Goal: Task Accomplishment & Management: Manage account settings

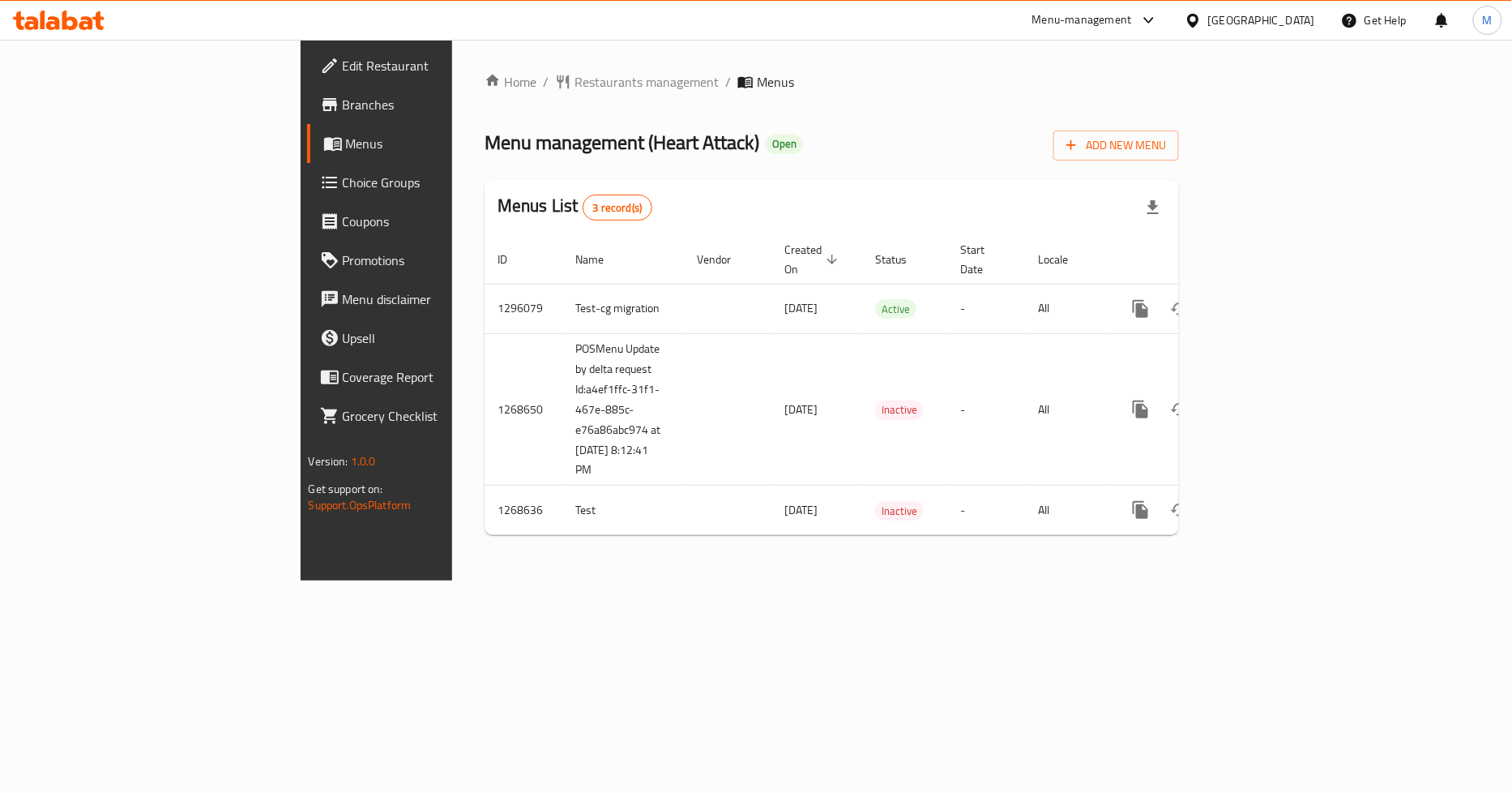
click at [1201, 12] on icon at bounding box center [1192, 20] width 17 height 17
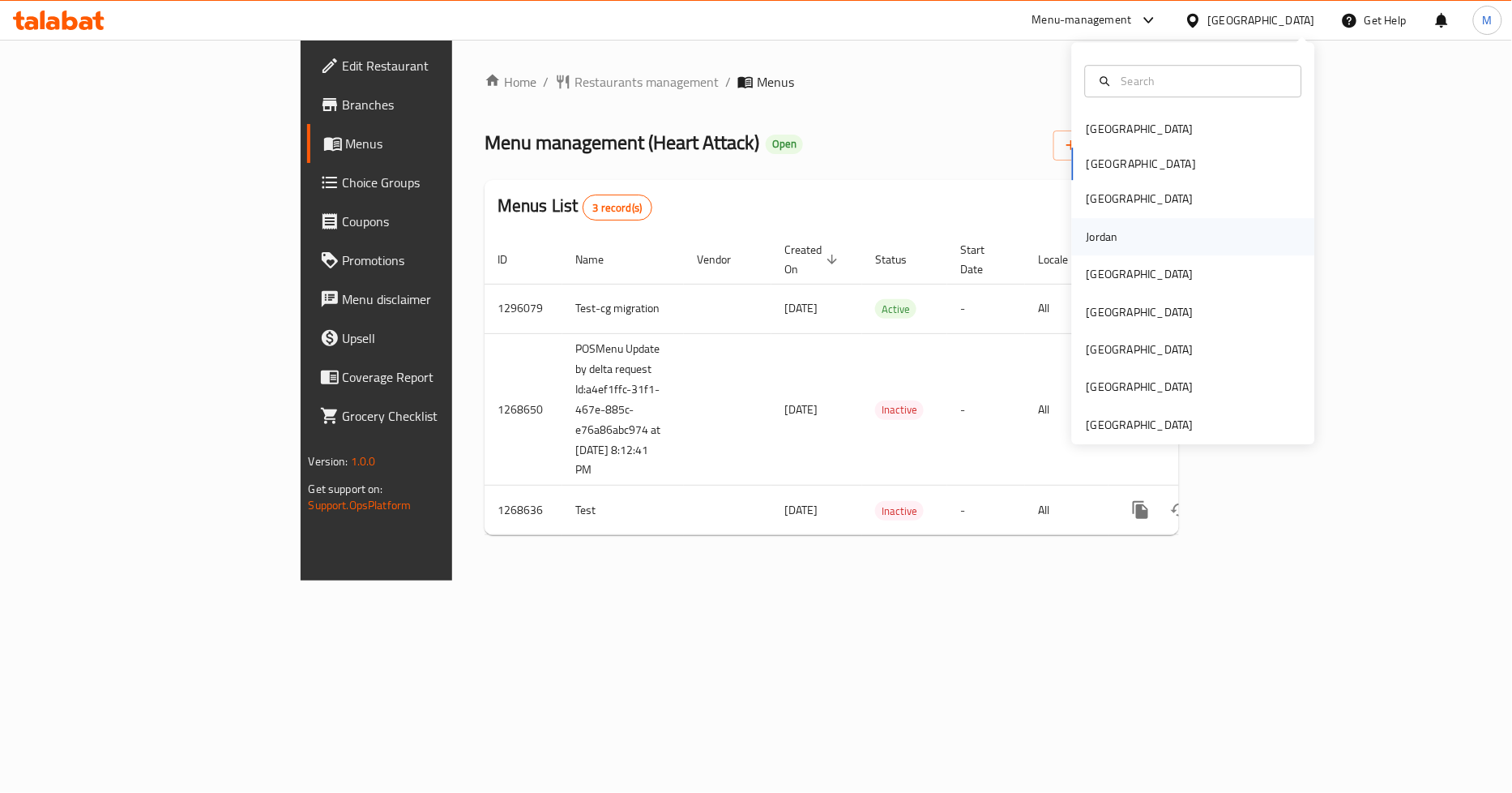
click at [1106, 248] on div "Jordan" at bounding box center [1102, 237] width 57 height 38
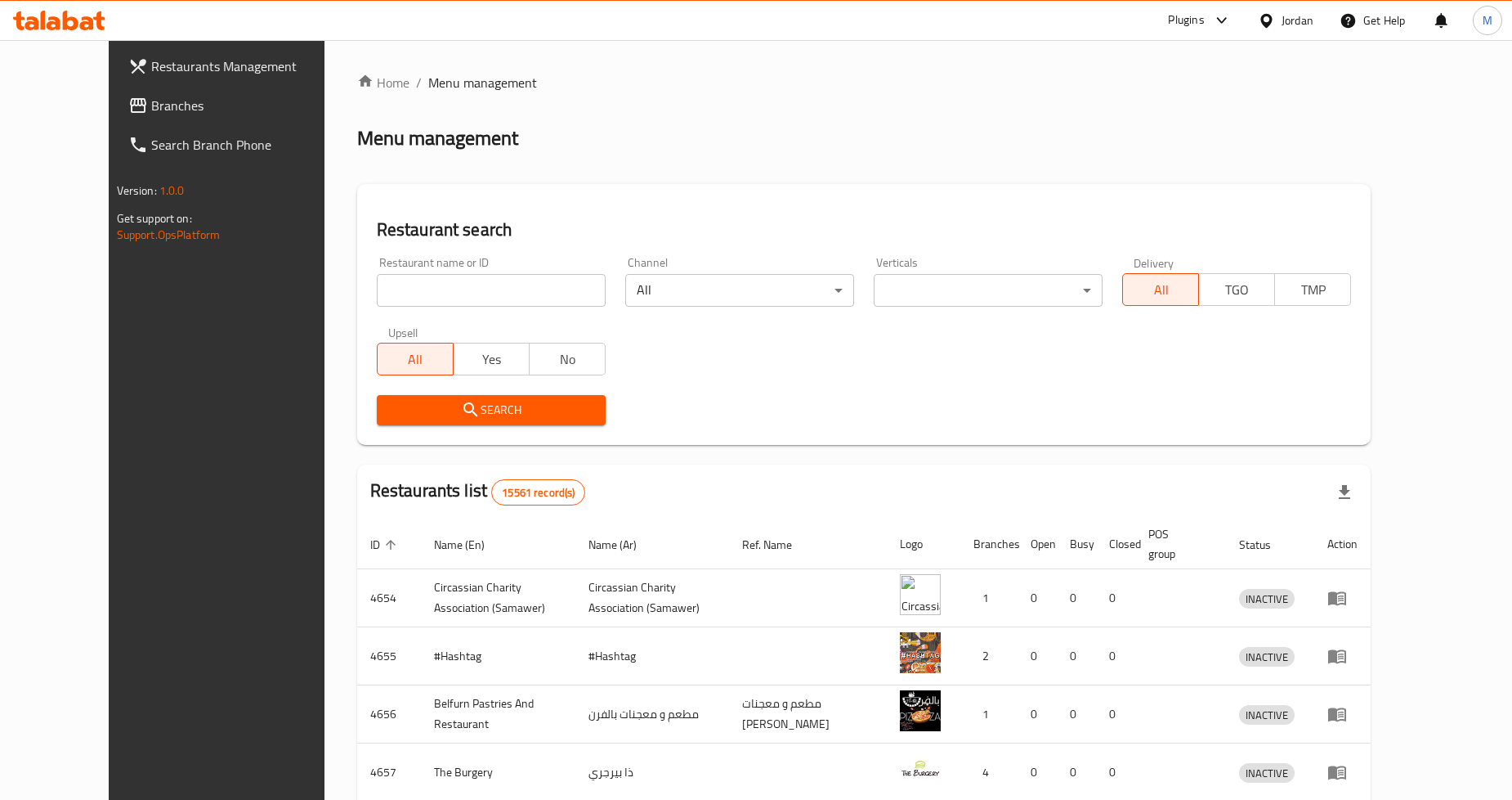
click at [115, 117] on link "Branches" at bounding box center [238, 105] width 246 height 39
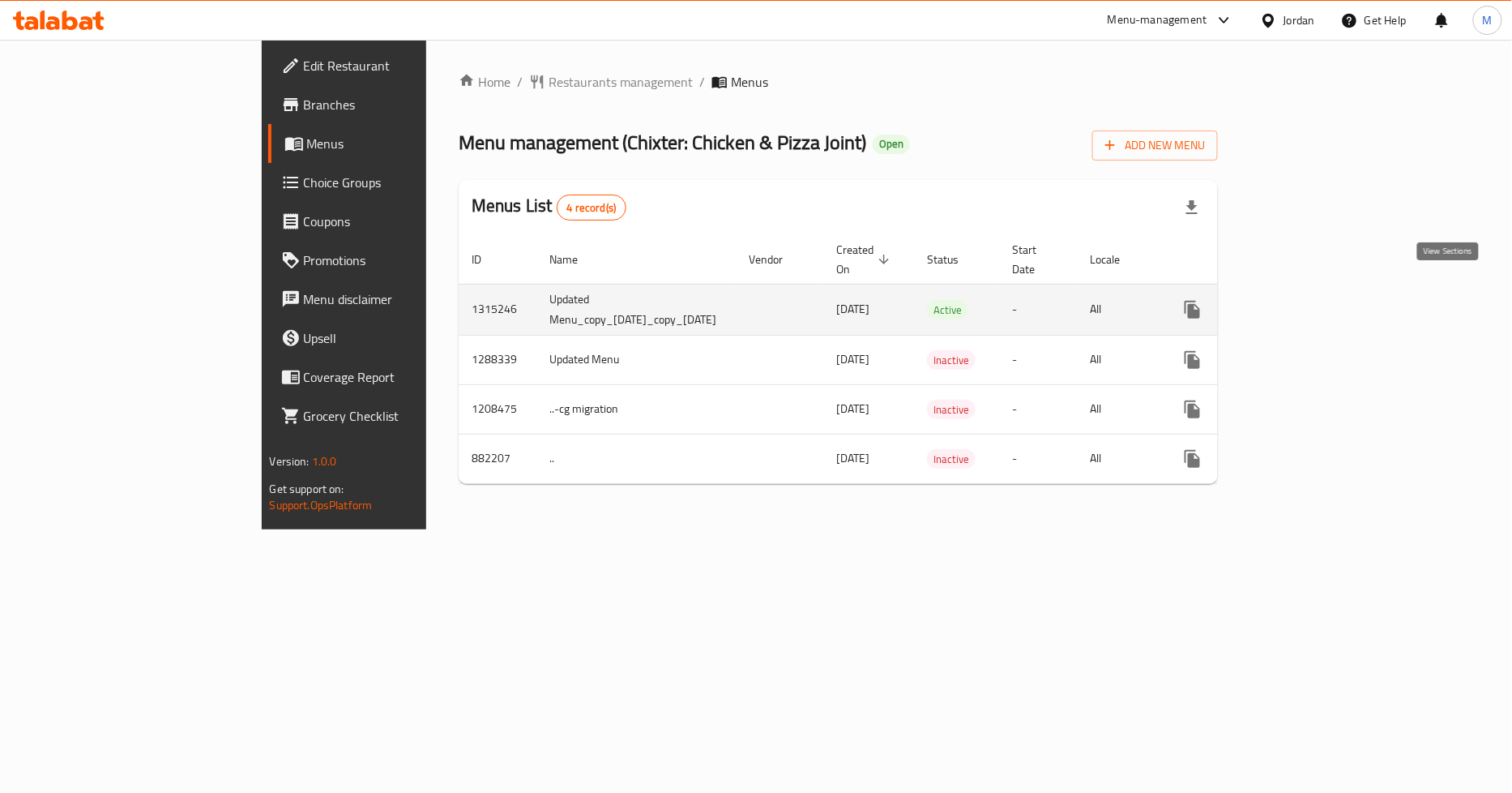
click at [1319, 299] on icon "enhanced table" at bounding box center [1309, 309] width 20 height 20
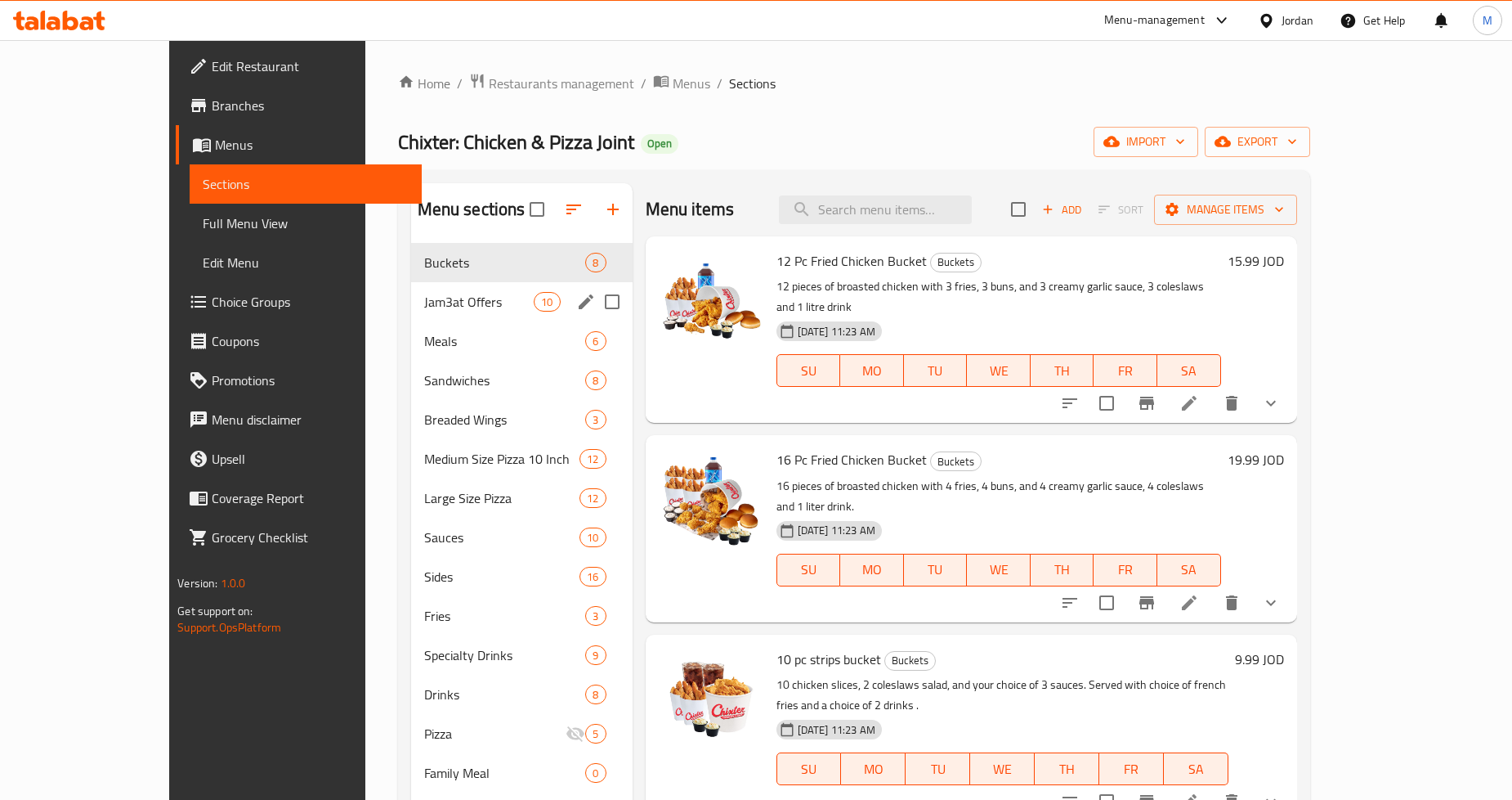
click at [424, 311] on span "Jam3at Offers" at bounding box center [479, 302] width 110 height 20
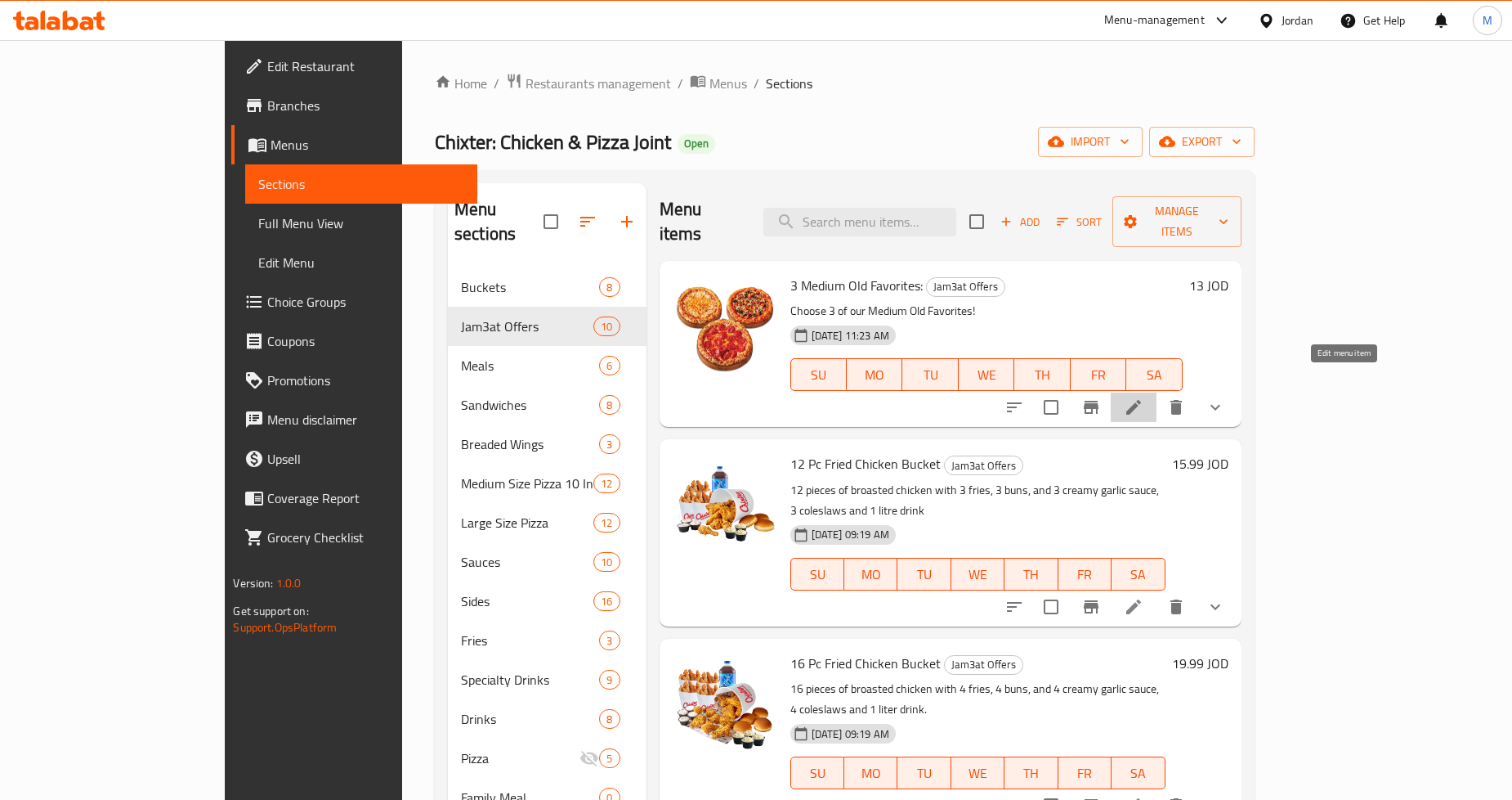
click at [1144, 397] on icon at bounding box center [1134, 407] width 20 height 20
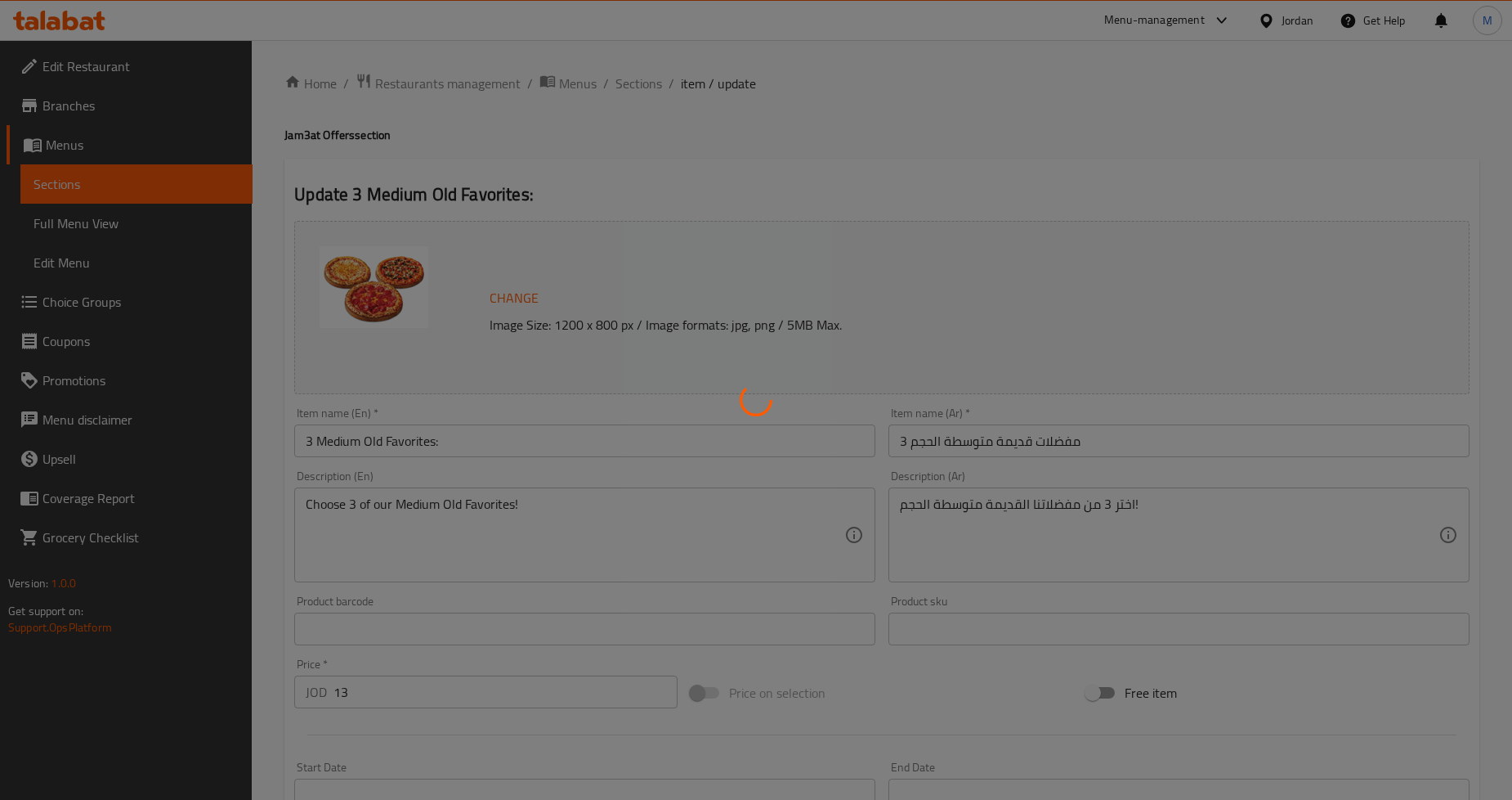
type input "اختيارك من نوع البيتزا الأول"
type input "1"
type input "اختيارك للعجينه"
type input "1"
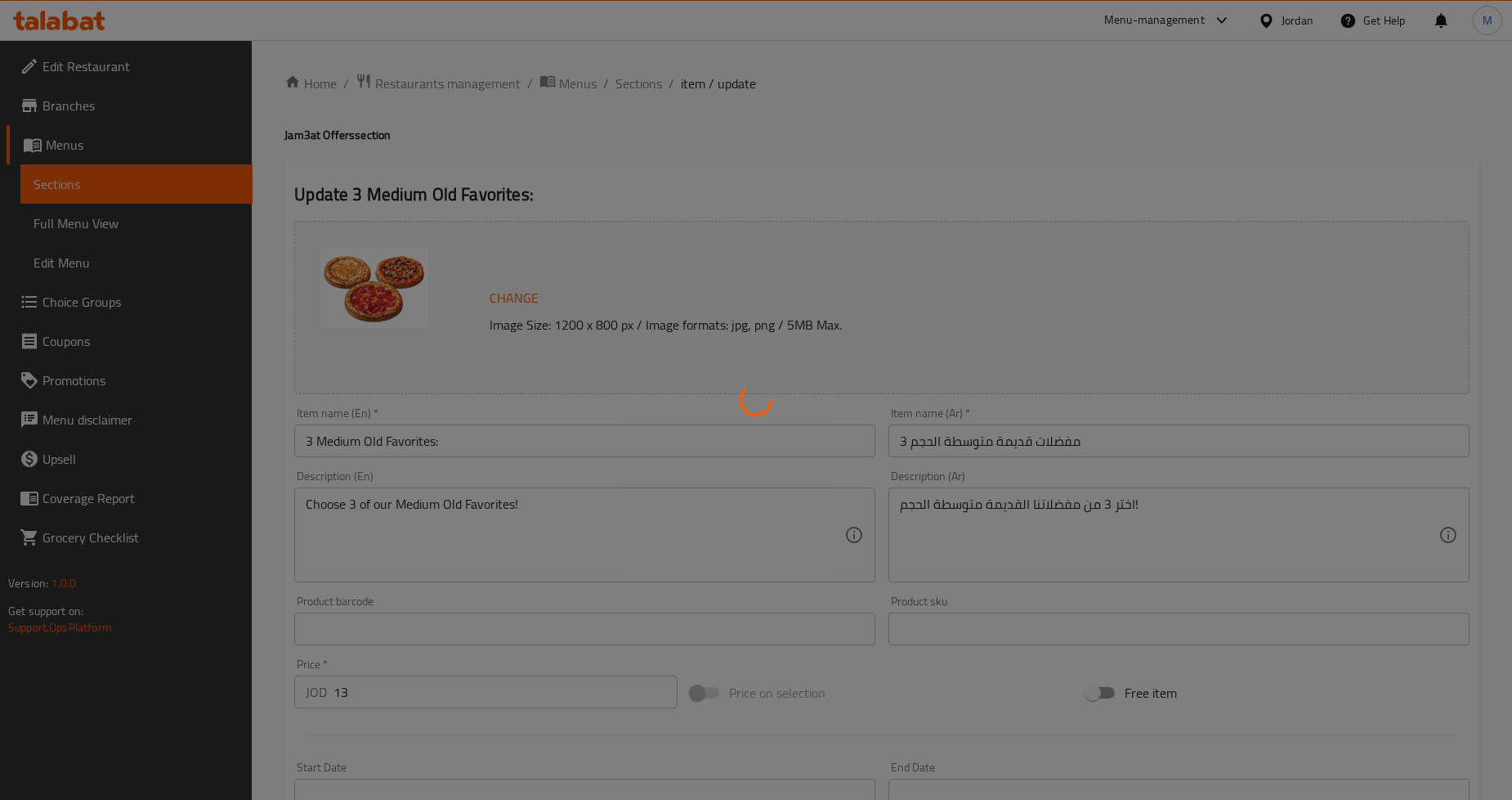
type input "1"
type input "اختيارك من نوع البيتزا الثاني"
type input "1"
type input "اختيارك للعجينة 2"
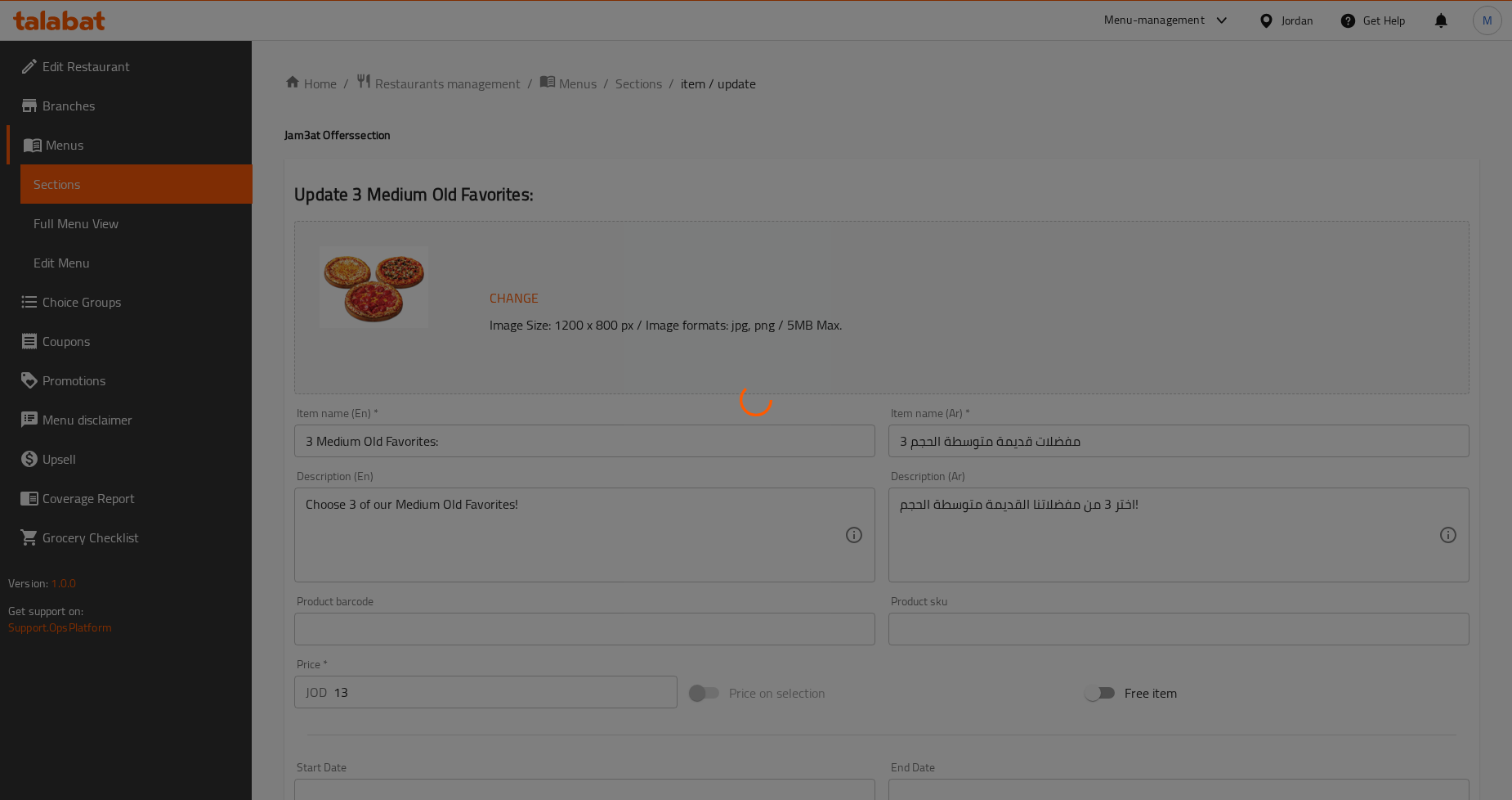
type input "1"
type input "اختيارك من نوع البيتزا الثالث"
type input "1"
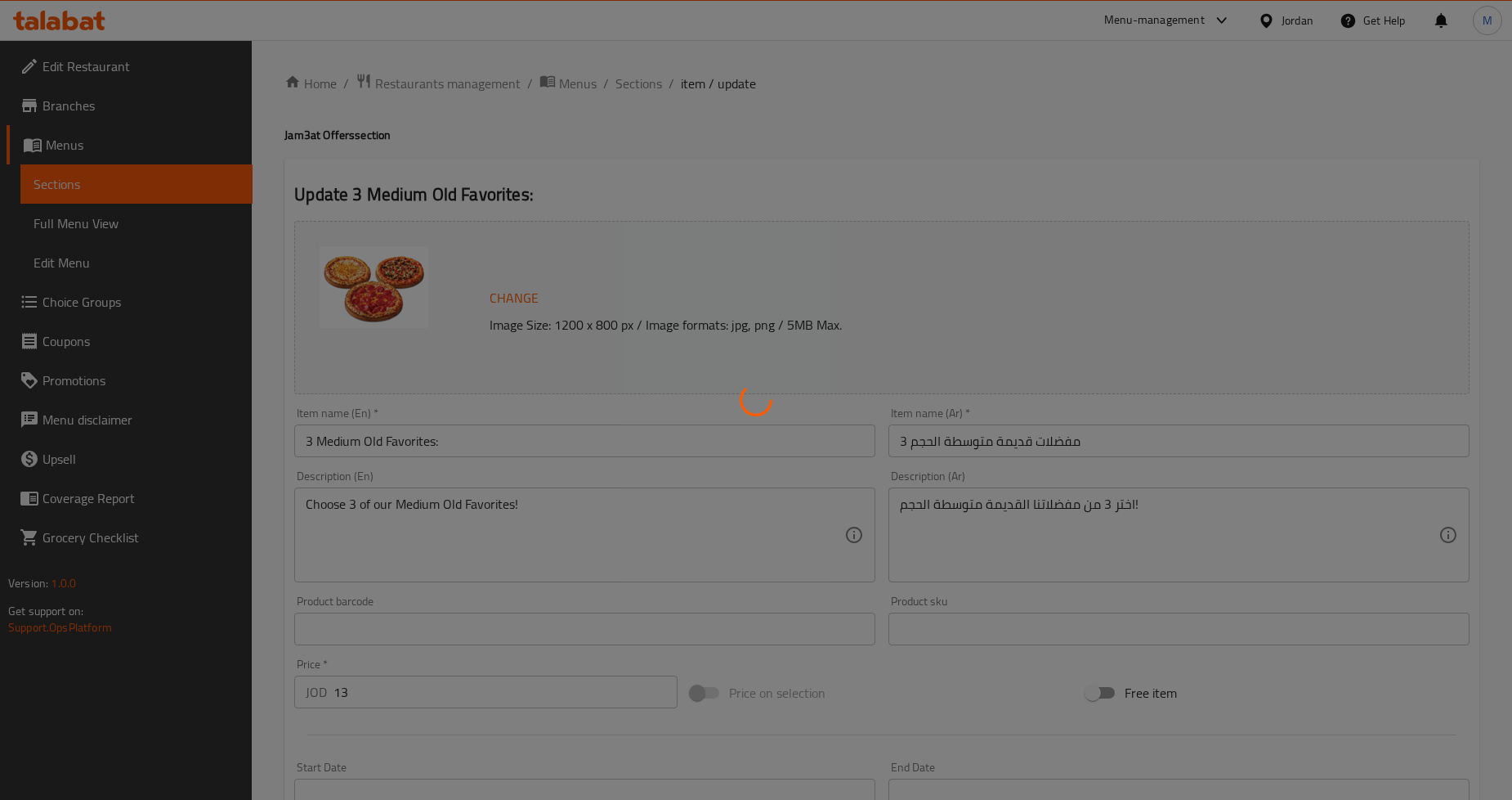
type input "اختيارك للعجينه 3"
type input "1"
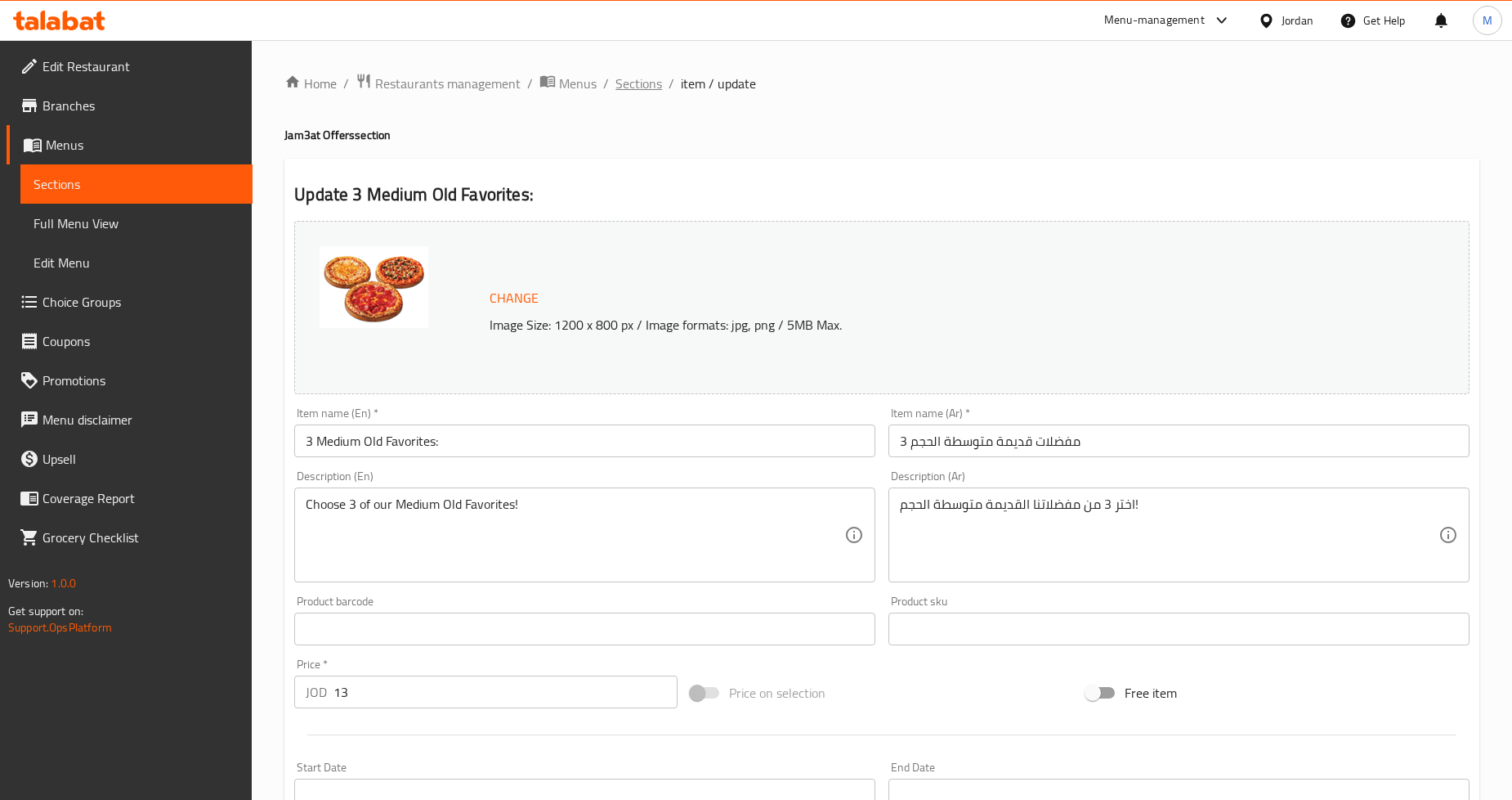
click at [643, 84] on span "Sections" at bounding box center [639, 84] width 47 height 20
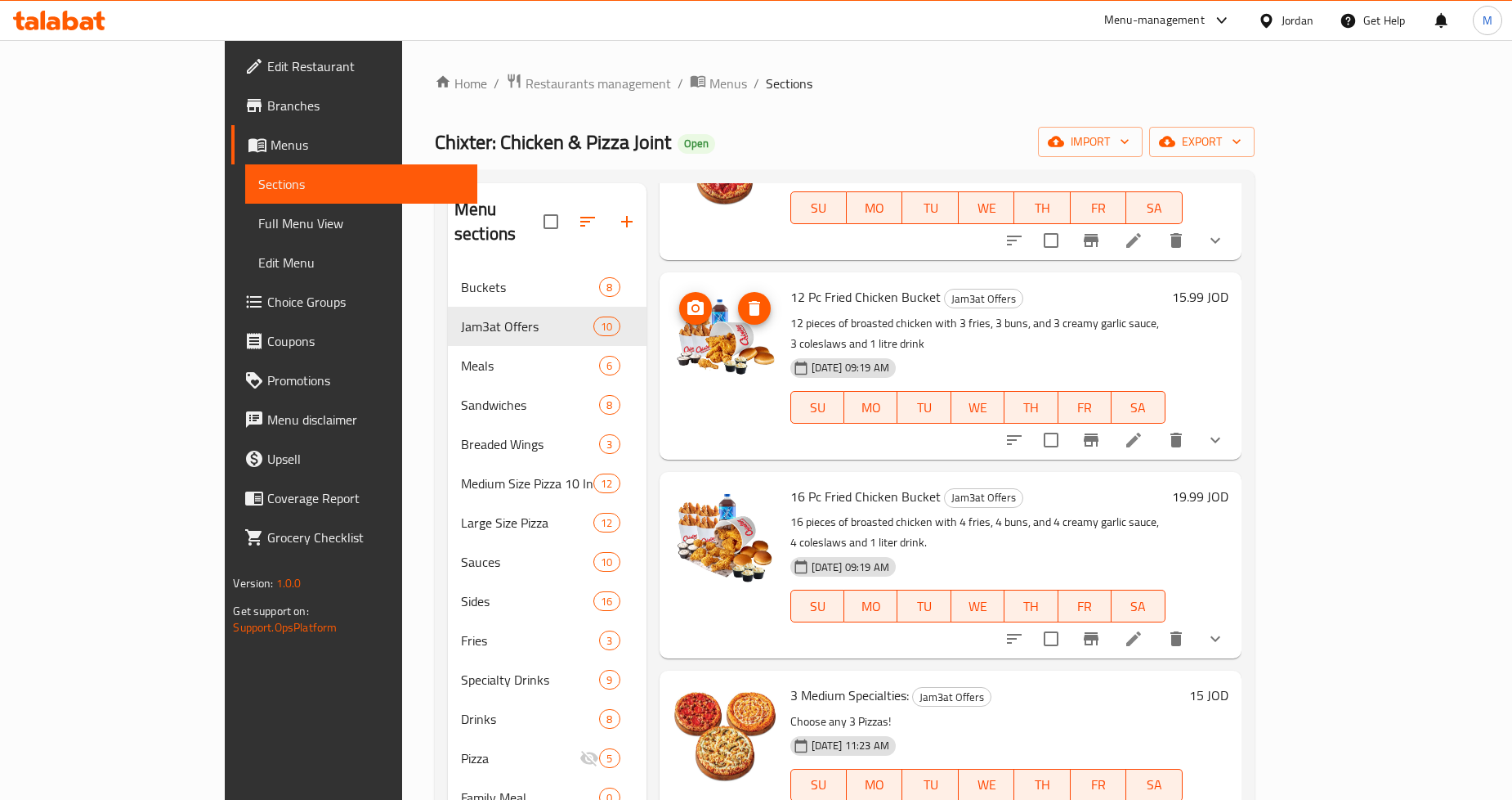
scroll to position [181, 0]
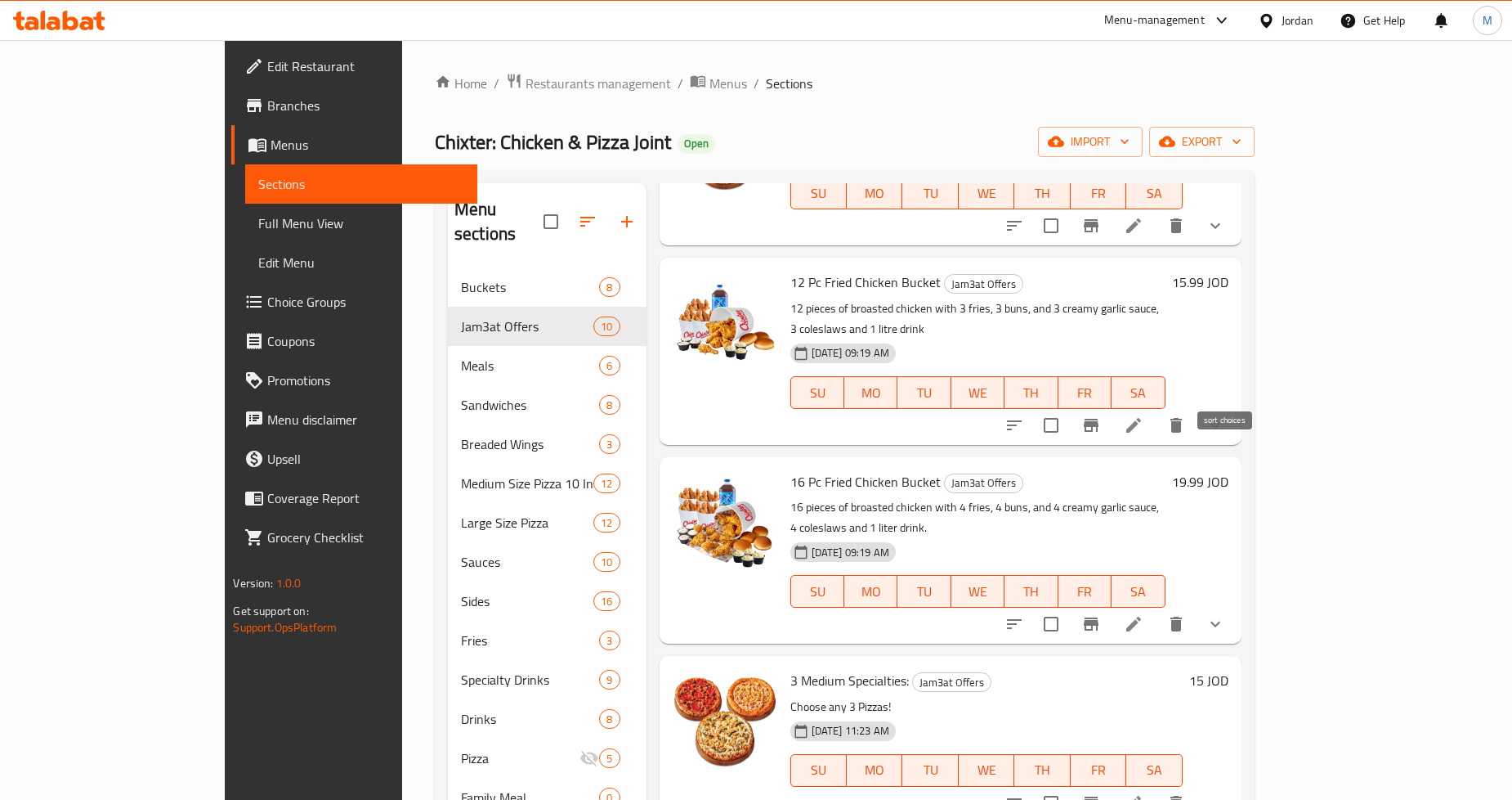
click at [1024, 415] on icon "sort-choices" at bounding box center [1015, 425] width 20 height 20
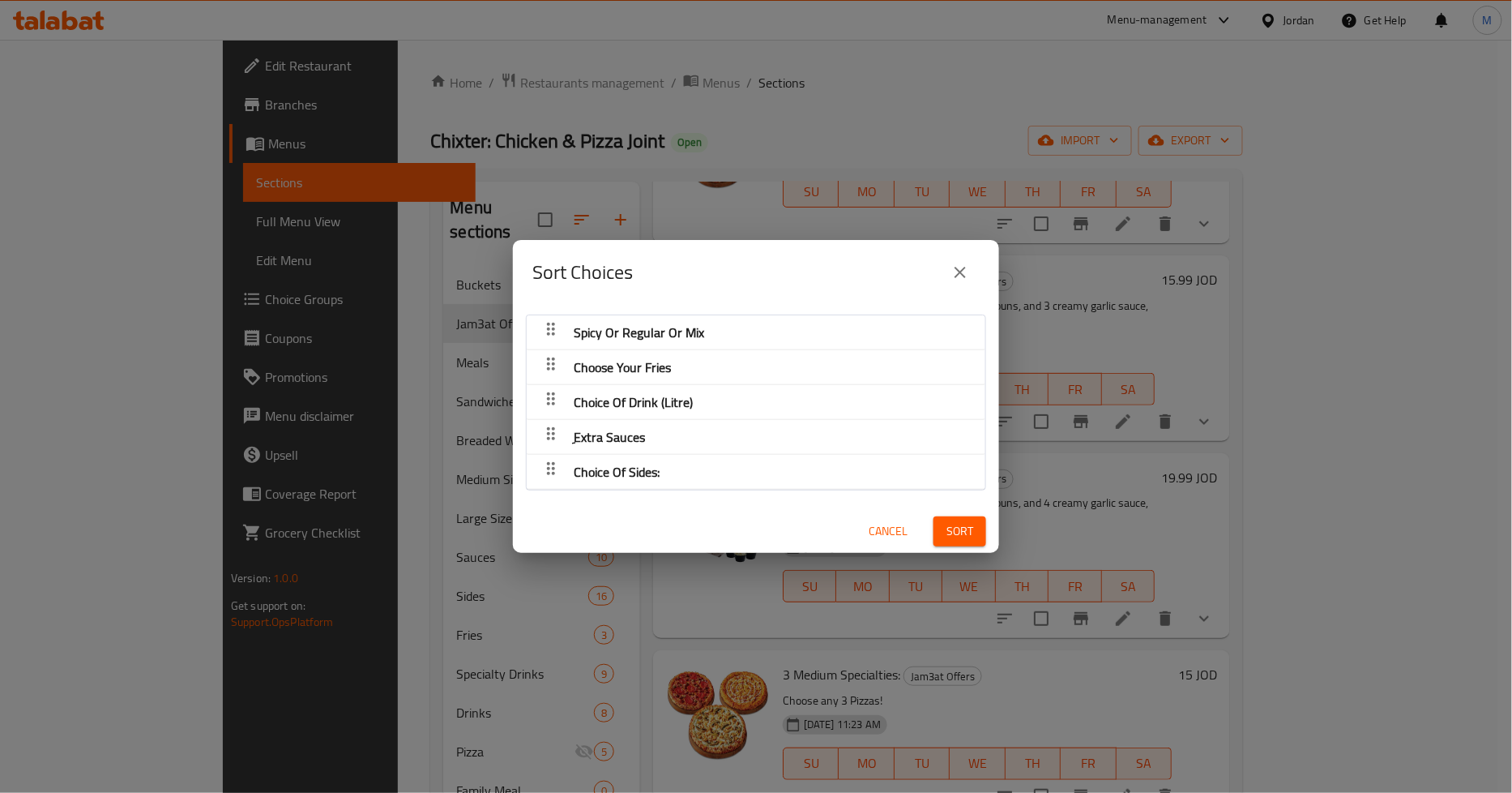
click at [970, 270] on button "close" at bounding box center [959, 272] width 39 height 39
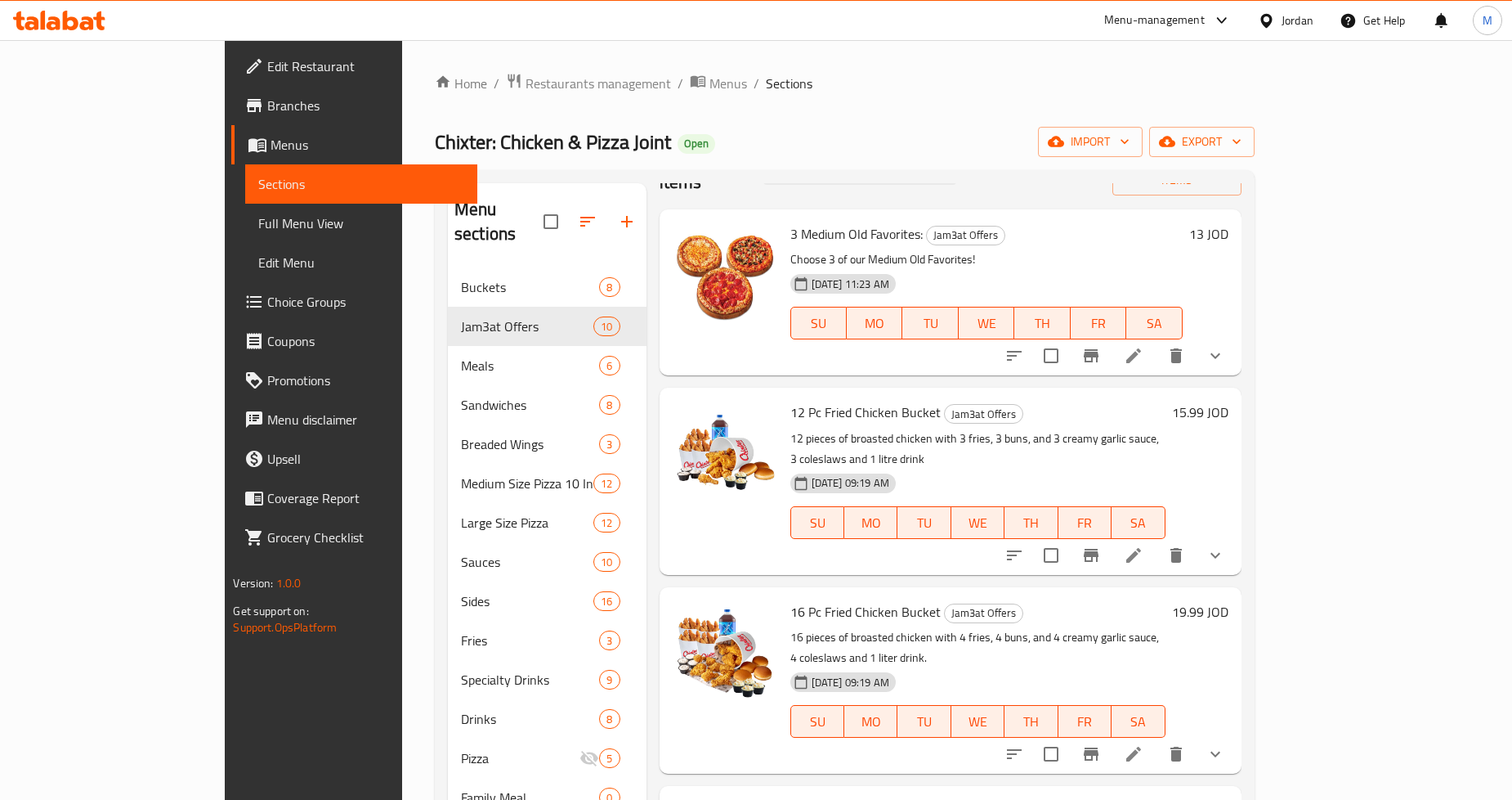
scroll to position [0, 0]
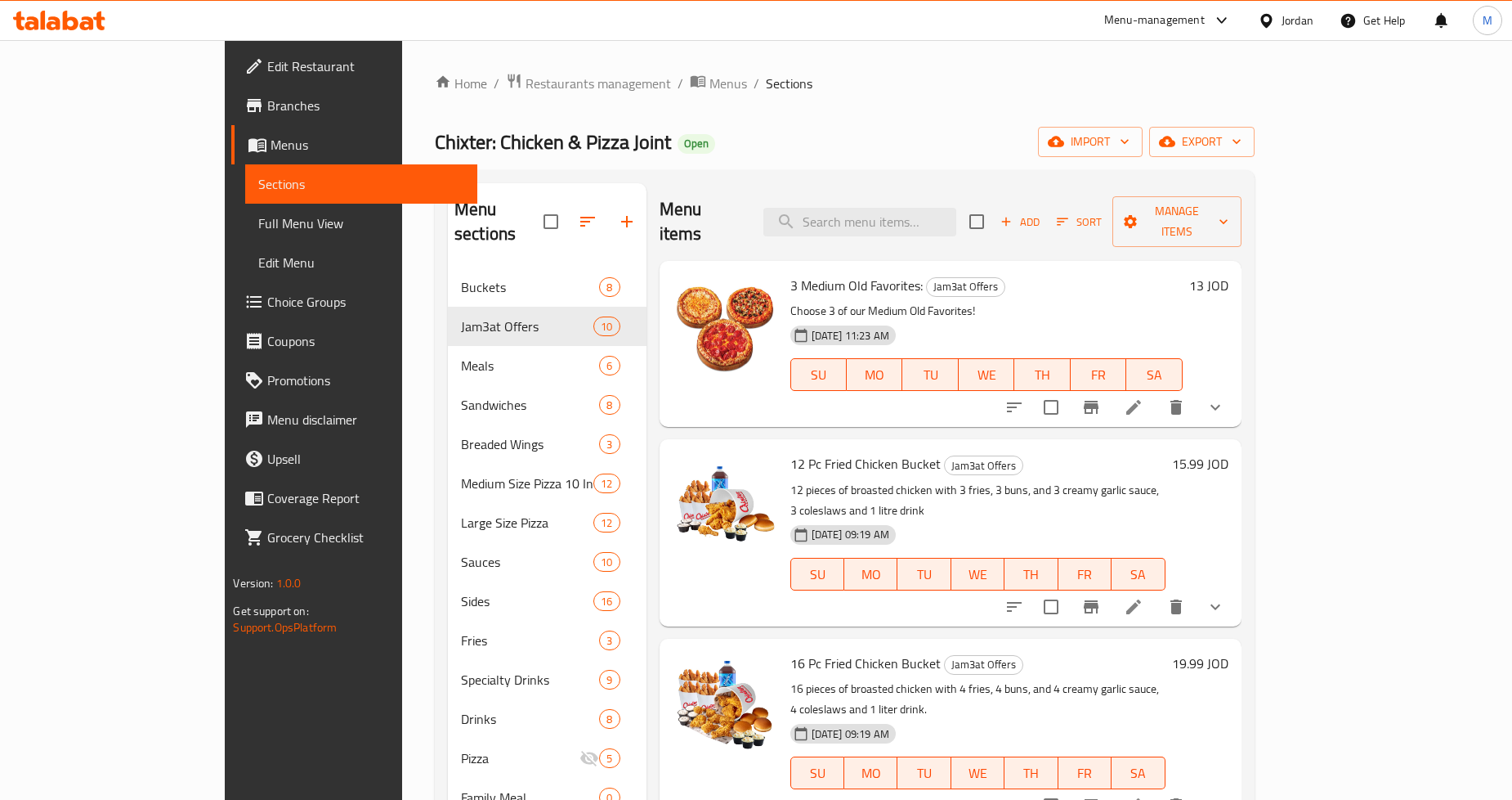
click at [781, 208] on div "Menu items Add Sort Manage items" at bounding box center [951, 222] width 582 height 78
click at [267, 100] on span "Branches" at bounding box center [365, 106] width 197 height 20
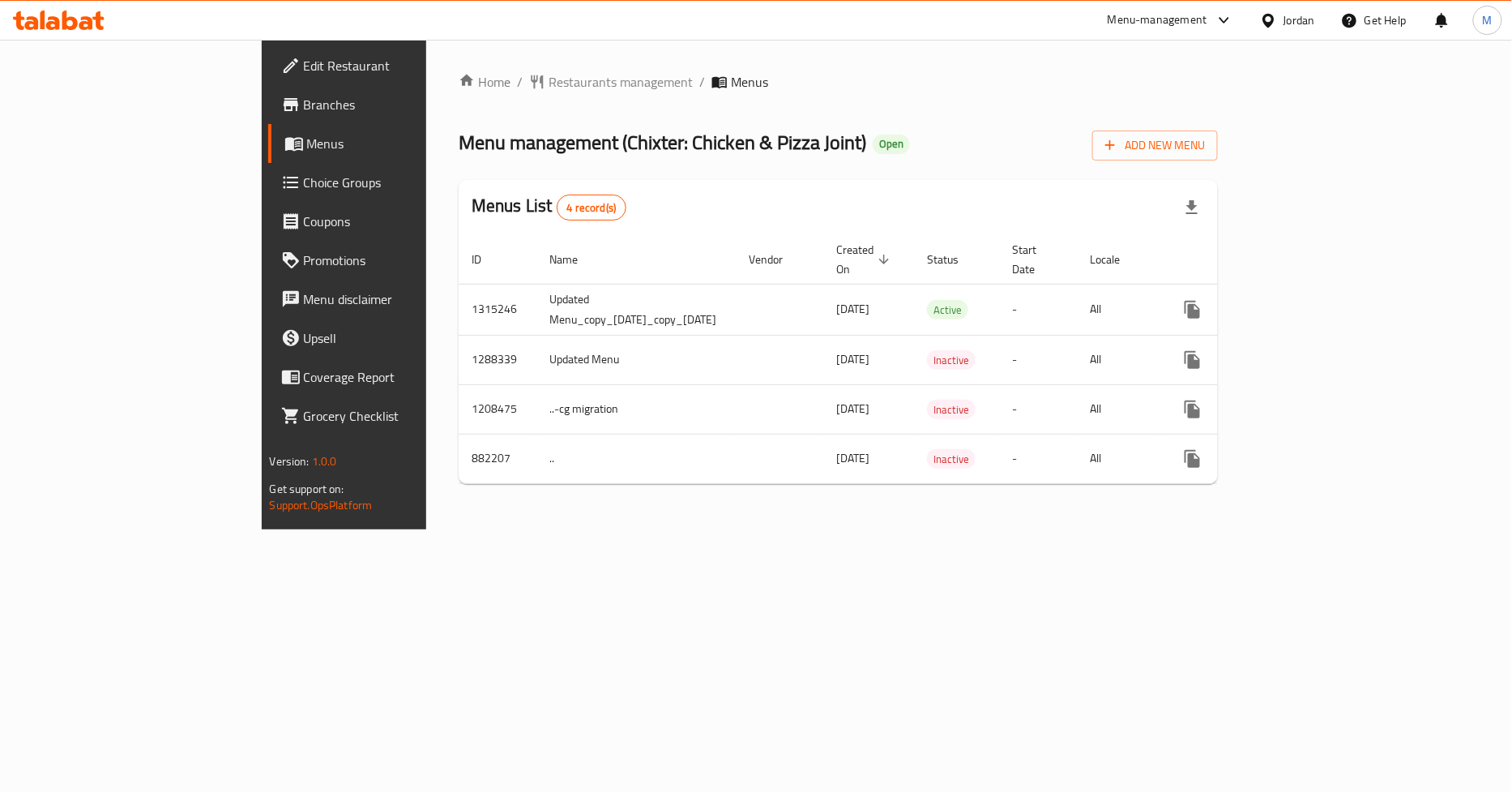
click at [304, 111] on span "Branches" at bounding box center [402, 105] width 197 height 20
